Goal: Go to known website: Go to known website

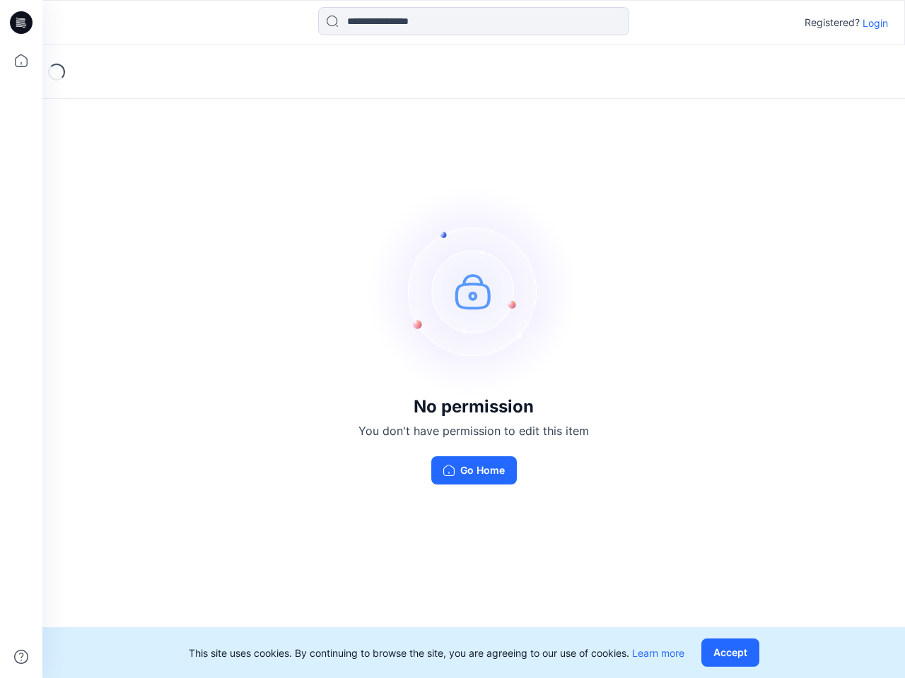
click at [452, 339] on img at bounding box center [473, 291] width 212 height 212
click at [22, 23] on icon at bounding box center [23, 23] width 6 height 1
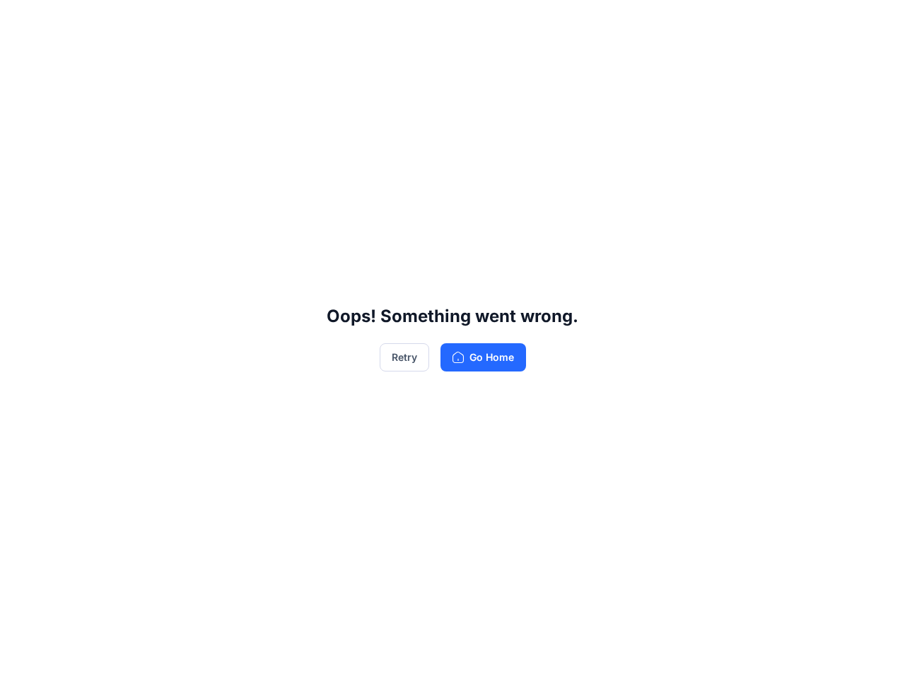
click at [21, 61] on div "Oops! Something went wrong. Retry Go Home" at bounding box center [452, 339] width 905 height 678
click at [21, 657] on div "Oops! Something went wrong. Retry Go Home" at bounding box center [452, 339] width 905 height 678
click at [473, 21] on div "Oops! Something went wrong. Retry Go Home" at bounding box center [452, 339] width 905 height 678
click at [875, 23] on div "Oops! Something went wrong. Retry Go Home" at bounding box center [452, 339] width 905 height 678
click at [733, 653] on div "Oops! Something went wrong. Retry Go Home" at bounding box center [452, 339] width 905 height 678
